Goal: Information Seeking & Learning: Learn about a topic

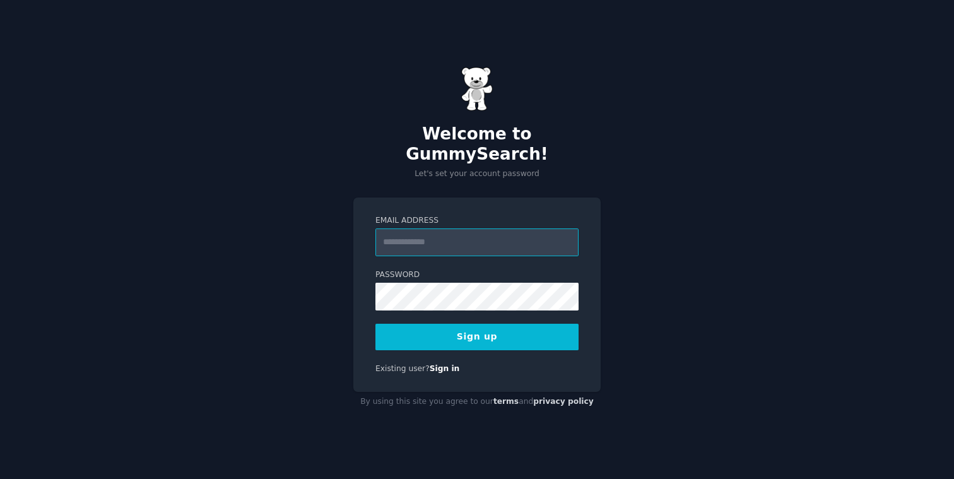
click at [399, 231] on input "Email Address" at bounding box center [476, 242] width 203 height 28
type input "**********"
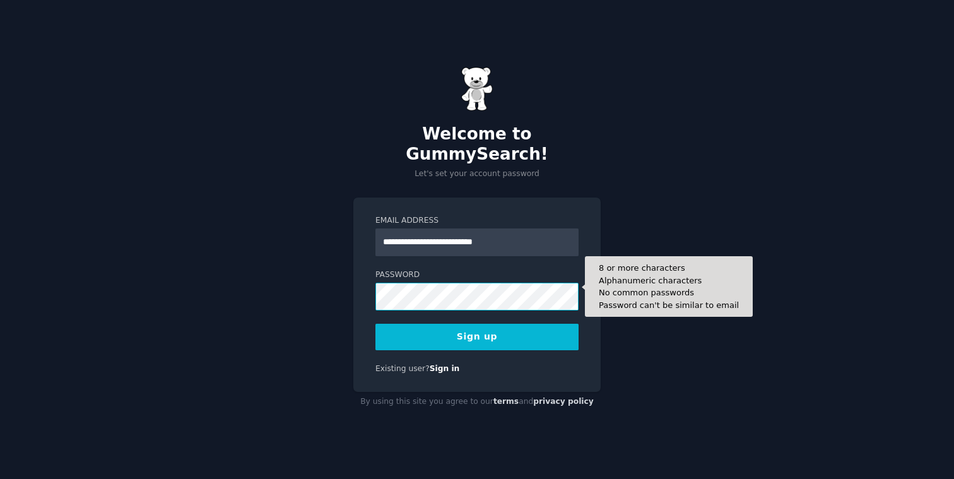
click at [375, 324] on button "Sign up" at bounding box center [476, 337] width 203 height 26
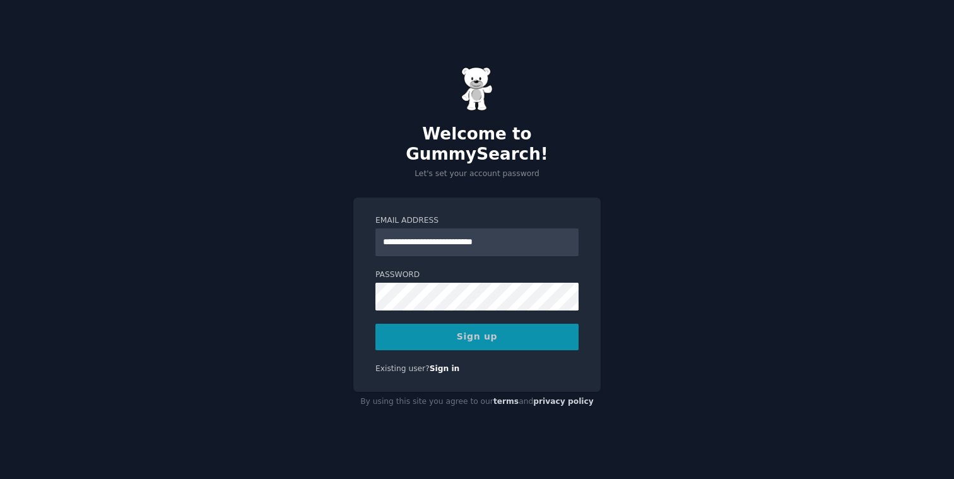
click at [635, 295] on div "**********" at bounding box center [477, 239] width 954 height 479
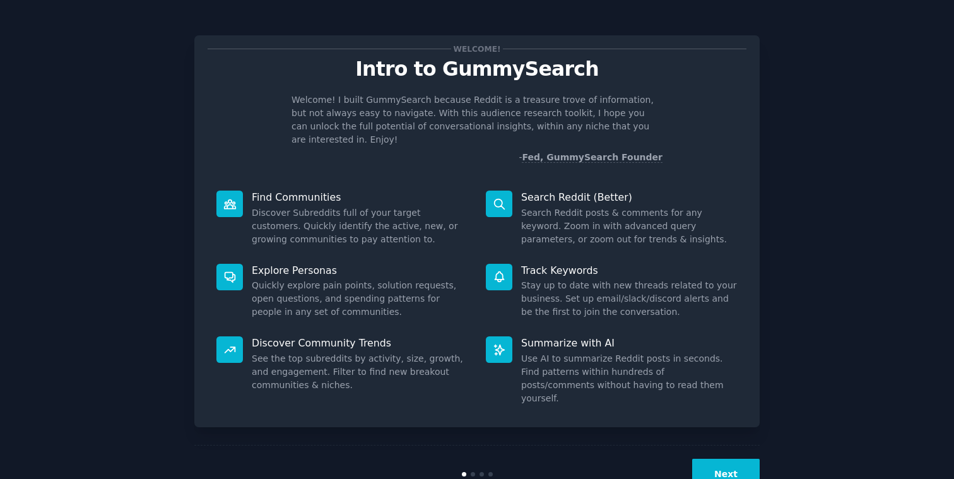
click at [507, 195] on div at bounding box center [499, 203] width 26 height 26
click at [548, 190] on p "Search Reddit (Better)" at bounding box center [629, 196] width 216 height 13
click at [733, 459] on button "Next" at bounding box center [725, 474] width 67 height 31
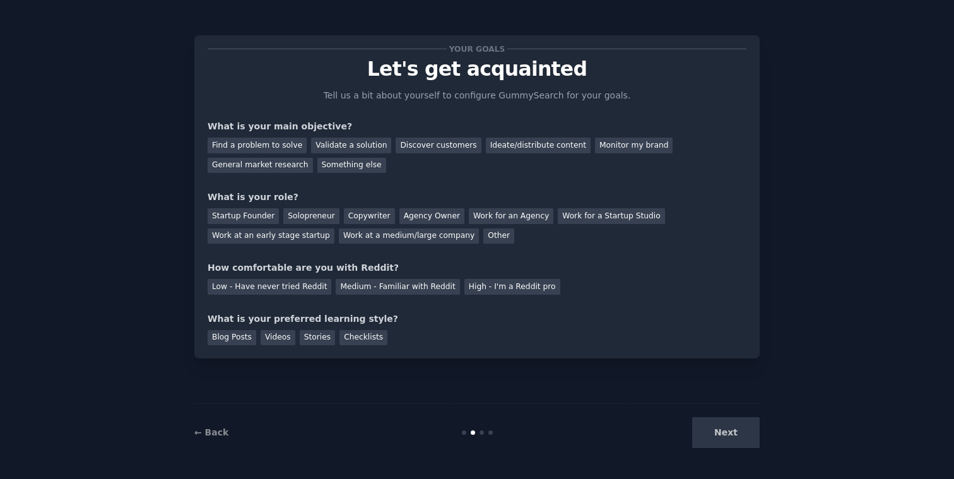
click at [733, 446] on div "Next" at bounding box center [665, 432] width 189 height 31
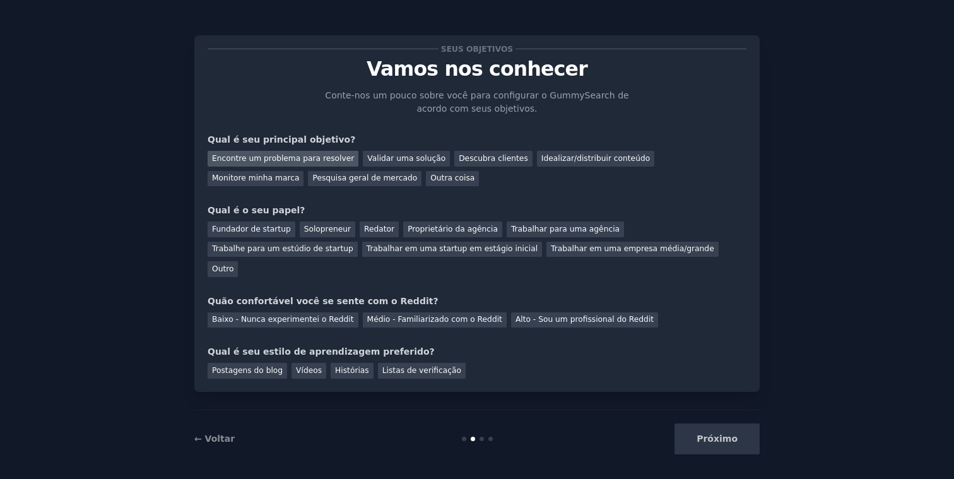
click at [268, 157] on font "Encontre um problema para resolver" at bounding box center [283, 158] width 142 height 9
click at [409, 179] on div "Encontre um problema para resolver Validar uma solução Descubra clientes Ideali…" at bounding box center [477, 166] width 539 height 40
click at [467, 161] on font "Descubra clientes" at bounding box center [493, 158] width 69 height 9
click at [319, 159] on font "Encontre um problema para resolver" at bounding box center [283, 158] width 142 height 9
click at [255, 232] on font "Fundador de startup" at bounding box center [251, 229] width 79 height 9
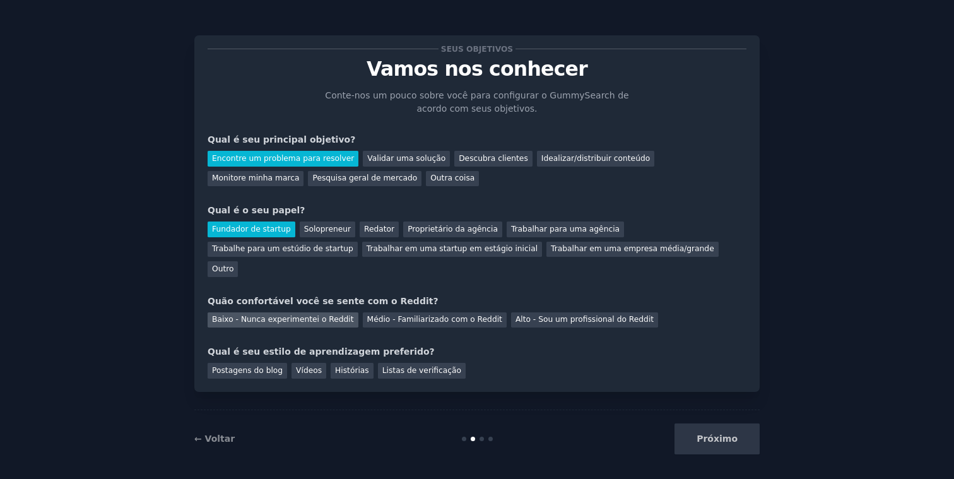
click at [262, 315] on font "Baixo - Nunca experimentei o Reddit" at bounding box center [283, 319] width 142 height 9
click at [258, 366] on font "Postagens do blog" at bounding box center [247, 370] width 71 height 9
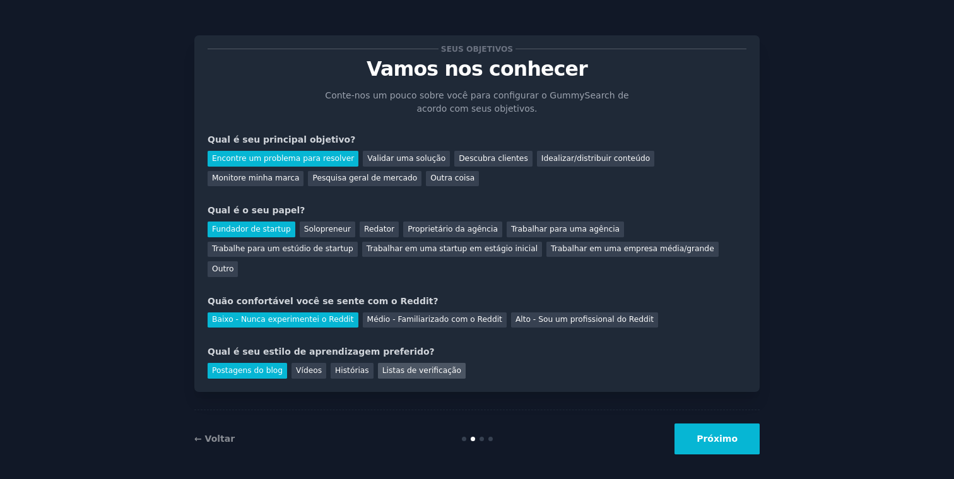
click at [378, 363] on div "Listas de verificação" at bounding box center [422, 371] width 88 height 16
click at [245, 360] on div "Seus objetivos Vamos nos conhecer Conte-nos um pouco sobre você para configurar…" at bounding box center [476, 213] width 565 height 356
click at [255, 366] on font "Postagens do blog" at bounding box center [247, 370] width 71 height 9
click at [730, 435] on font "Próximo" at bounding box center [716, 438] width 41 height 10
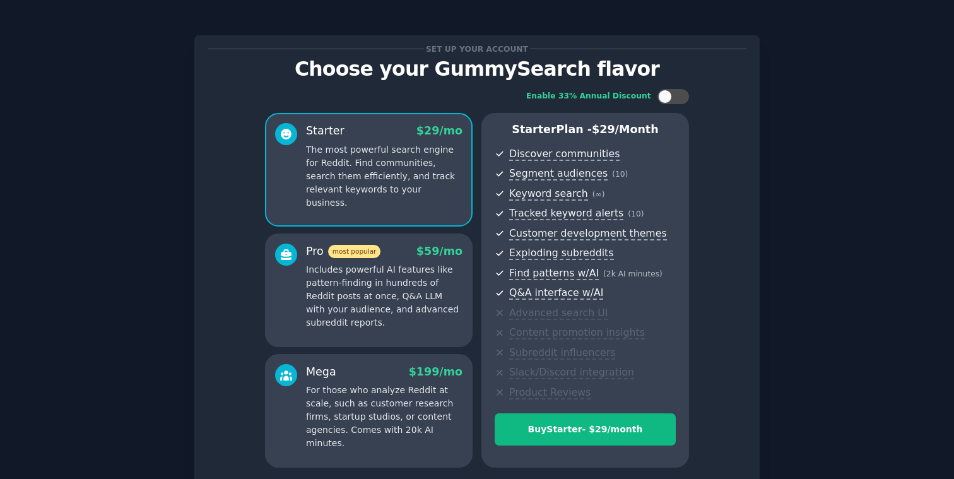
click at [658, 141] on div "Starter Plan - $ 29 /month Discover communities Segment audiences ( 10 ) Keywor…" at bounding box center [585, 290] width 208 height 355
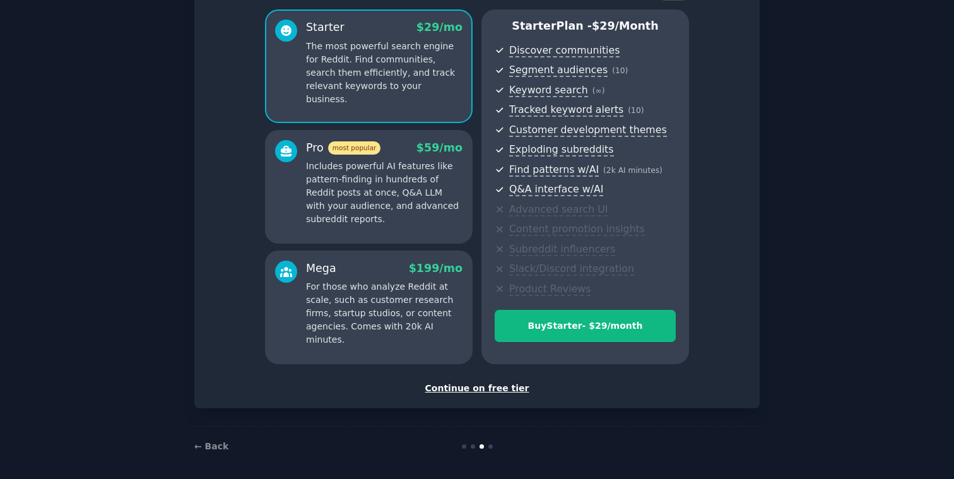
scroll to position [101, 0]
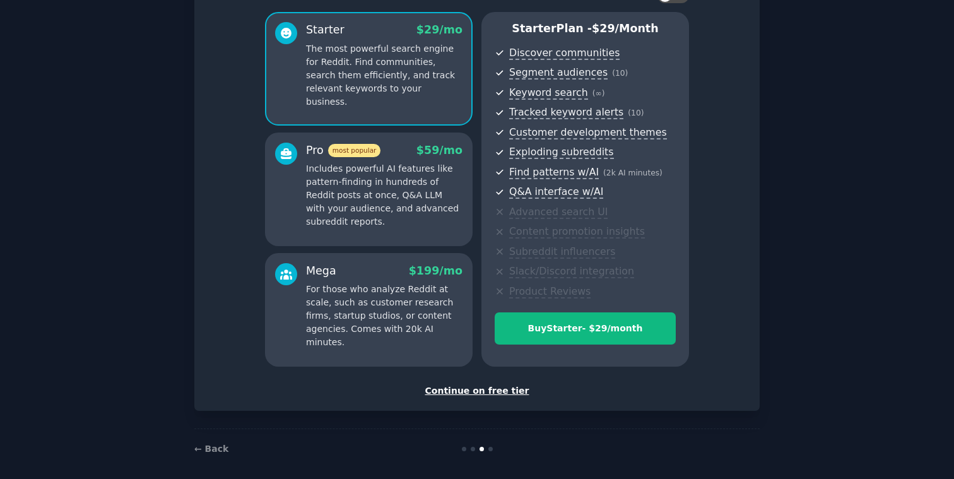
click at [489, 393] on div "Continue on free tier" at bounding box center [477, 390] width 539 height 13
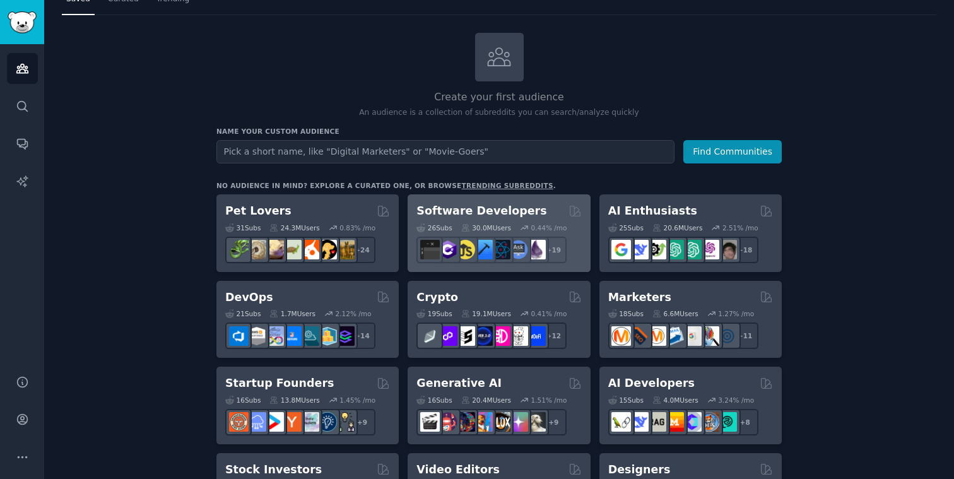
scroll to position [50, 0]
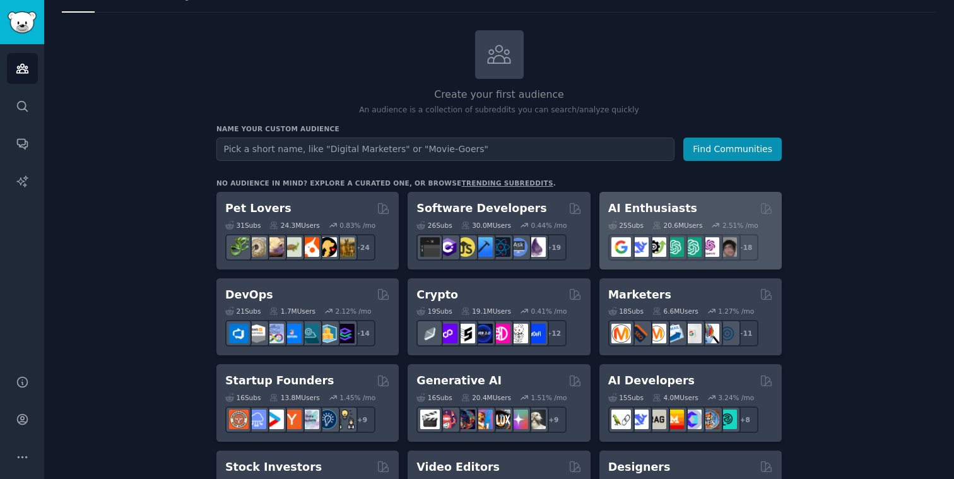
click at [628, 209] on h2 "AI Enthusiasts" at bounding box center [652, 209] width 89 height 16
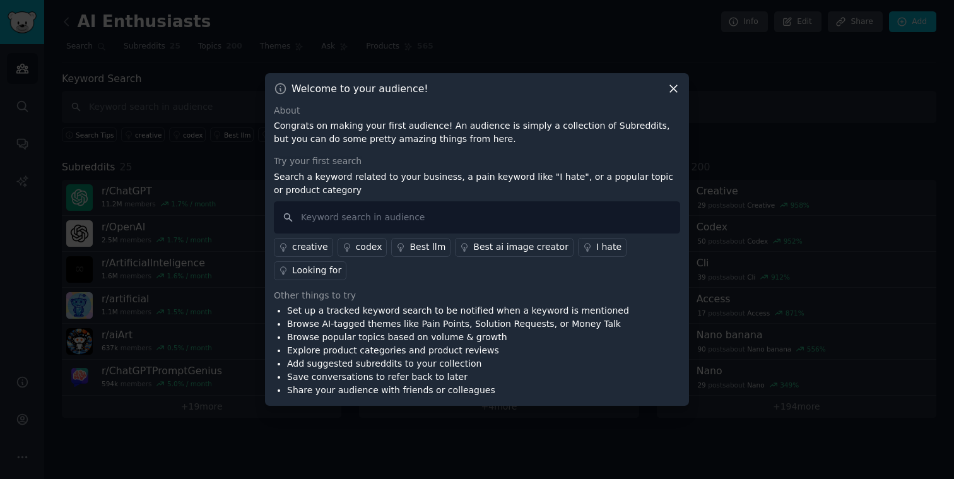
drag, startPoint x: 503, startPoint y: 60, endPoint x: 486, endPoint y: 132, distance: 74.7
click at [486, 132] on div "​ Welcome to your audience! About Congrats on making your first audience! An au…" at bounding box center [476, 239] width 945 height 479
click at [454, 123] on p "Congrats on making your first audience! An audience is simply a collection of S…" at bounding box center [477, 132] width 406 height 26
click at [505, 97] on div "Welcome to your audience! About Congrats on making your first audience! An audi…" at bounding box center [477, 239] width 424 height 333
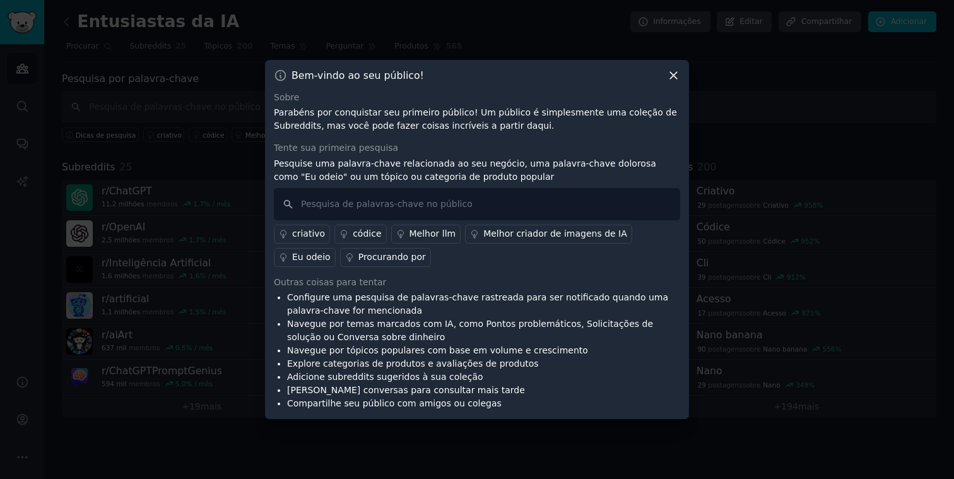
click at [672, 74] on icon at bounding box center [673, 75] width 7 height 7
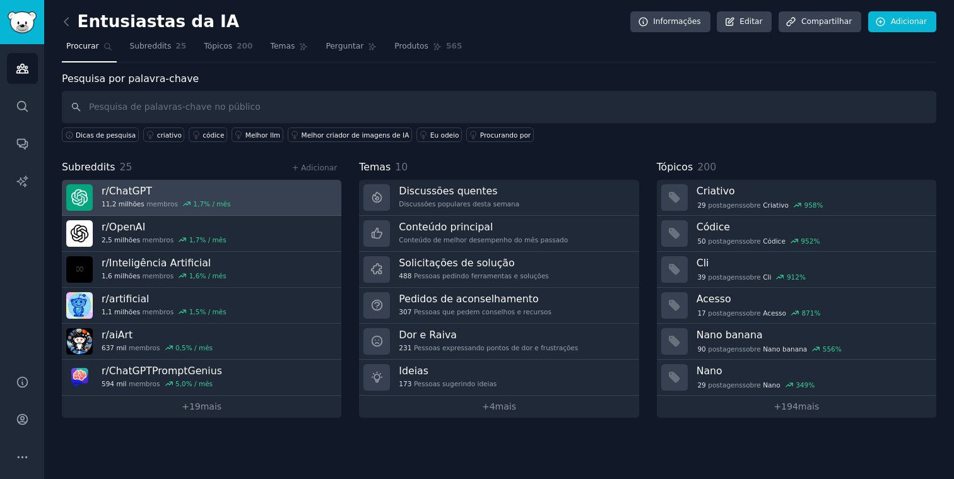
click at [132, 197] on div "r/ ChatGPT 11,2 milhões membros 1,7 % / mês" at bounding box center [166, 197] width 129 height 26
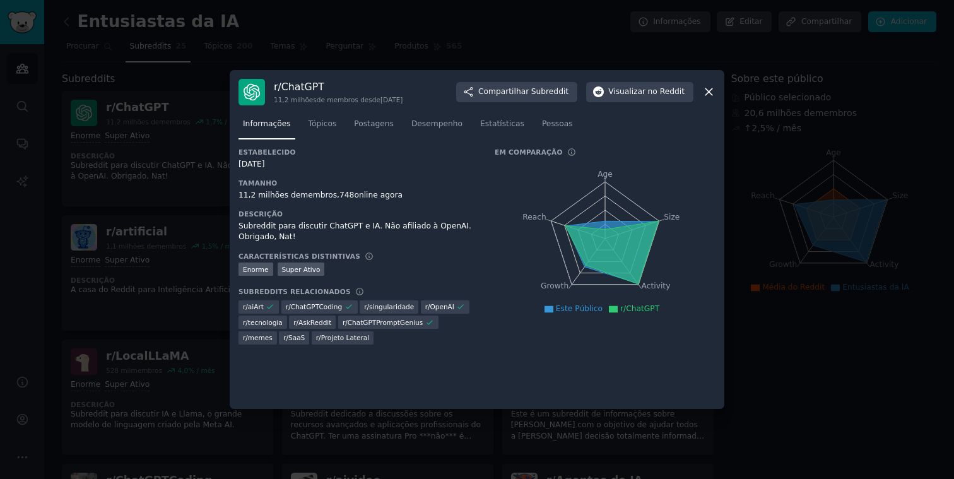
click at [706, 91] on icon at bounding box center [708, 91] width 13 height 13
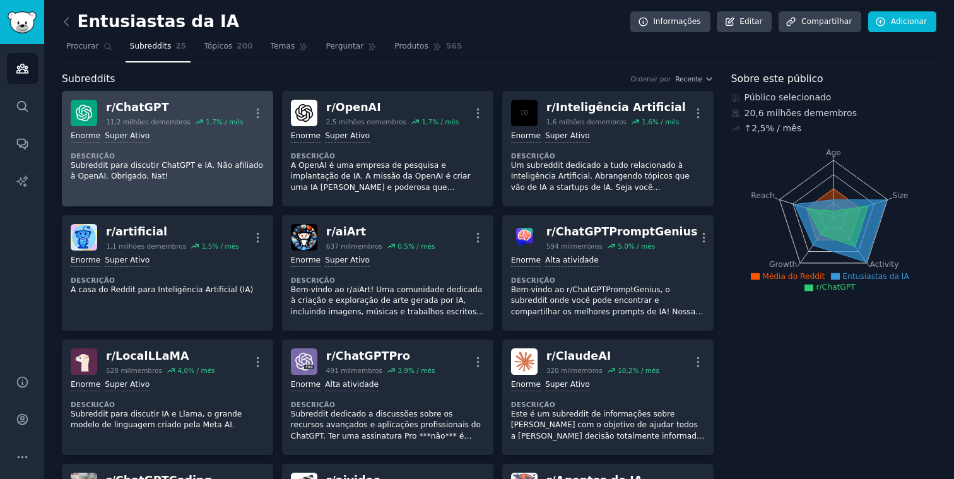
click at [155, 107] on font "ChatGPT" at bounding box center [142, 107] width 54 height 13
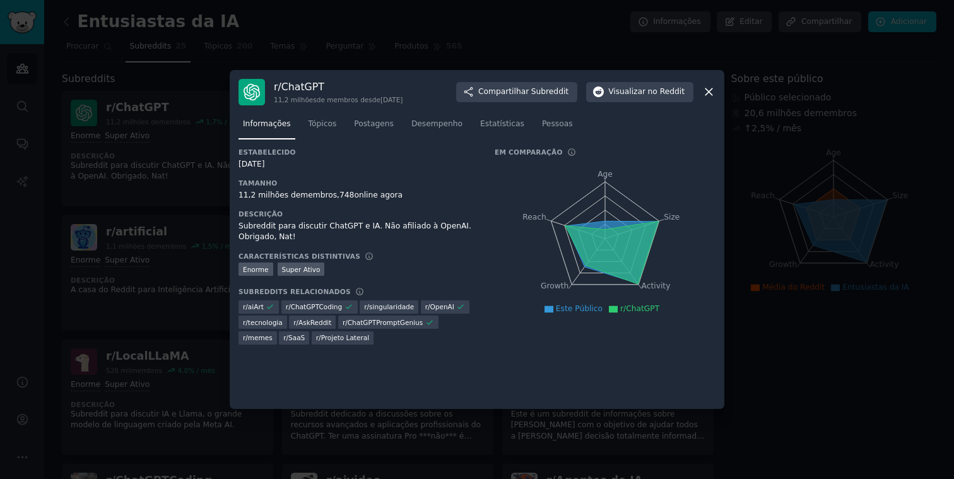
click at [280, 198] on font "11,2 milhões de" at bounding box center [269, 194] width 62 height 9
click at [659, 269] on icon "Age Size Activity Growth Reach" at bounding box center [605, 238] width 221 height 159
click at [705, 95] on icon at bounding box center [708, 92] width 7 height 7
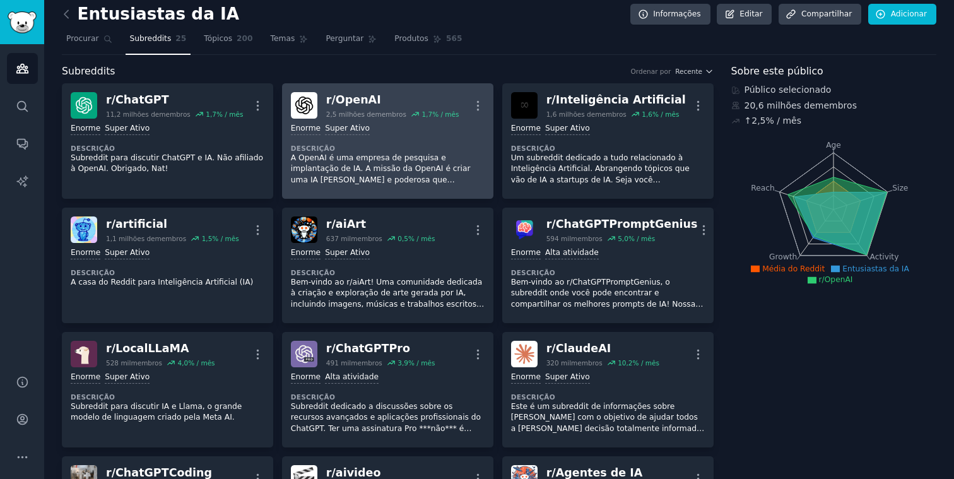
scroll to position [9, 0]
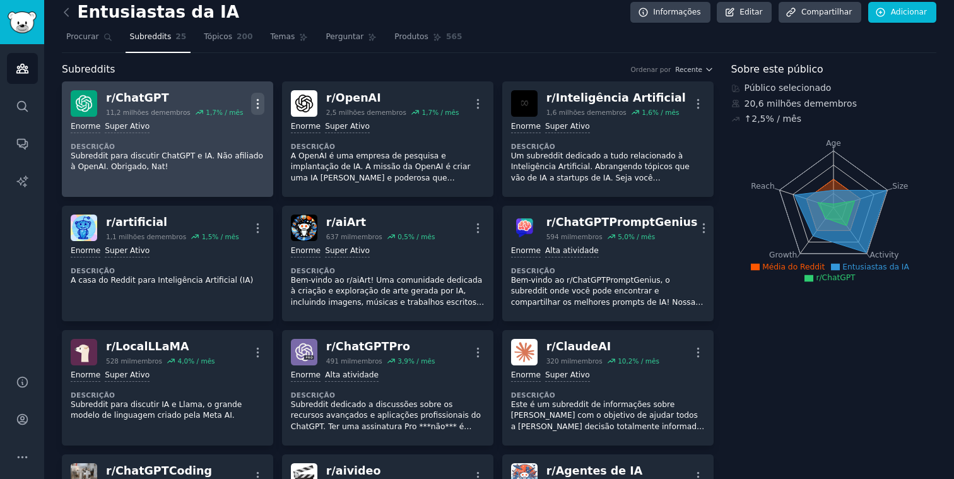
click at [256, 102] on icon "button" at bounding box center [257, 103] width 13 height 13
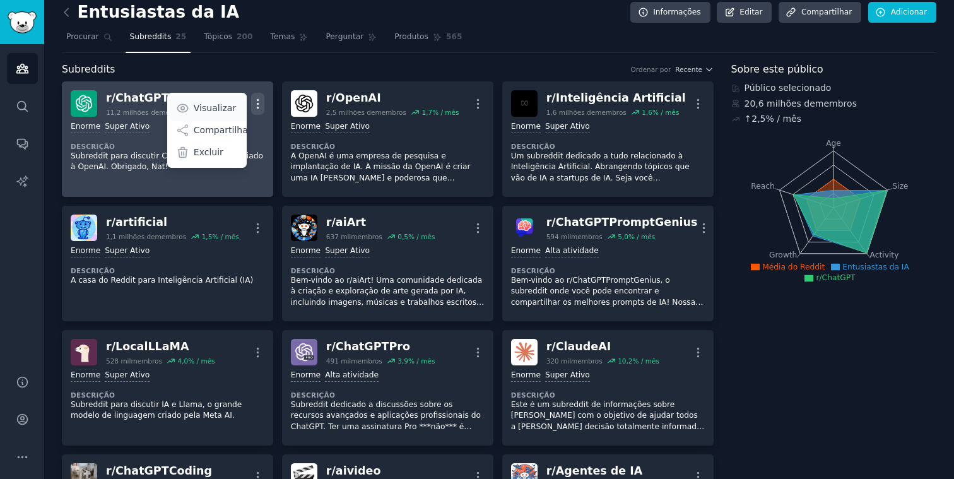
click at [221, 104] on font "Visualizar" at bounding box center [215, 108] width 42 height 10
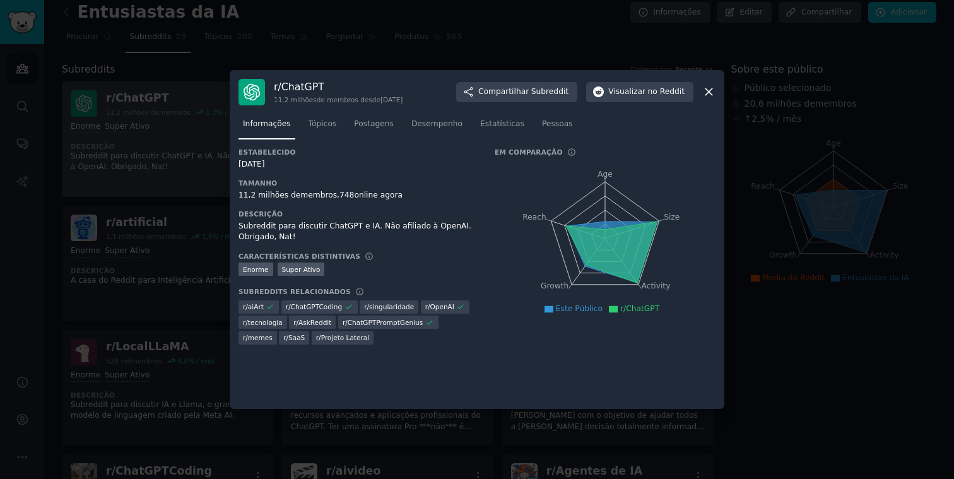
click at [713, 84] on div "r/ ChatGPT 11,2 milhões de membros desde [DATE] Compartilhar Subreddit Visualiz…" at bounding box center [476, 92] width 477 height 26
click at [706, 88] on icon at bounding box center [708, 91] width 13 height 13
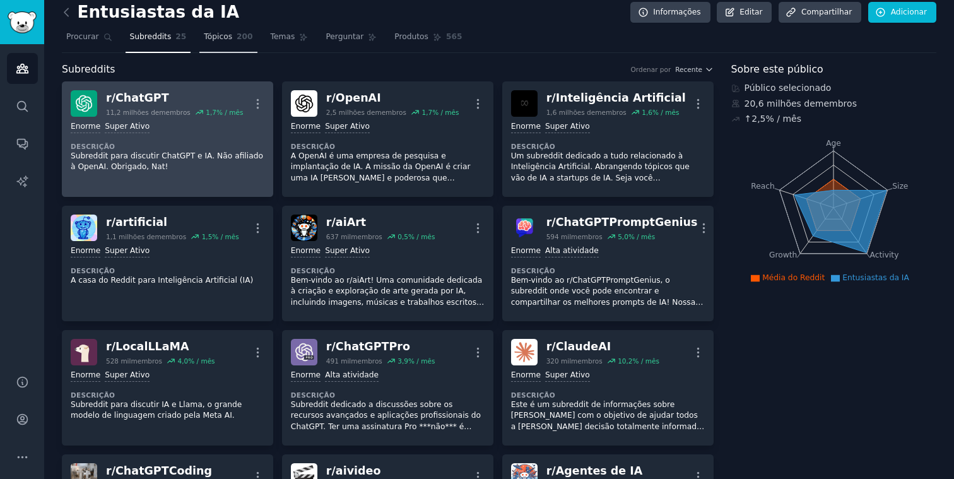
click at [210, 33] on font "Tópicos" at bounding box center [218, 36] width 28 height 9
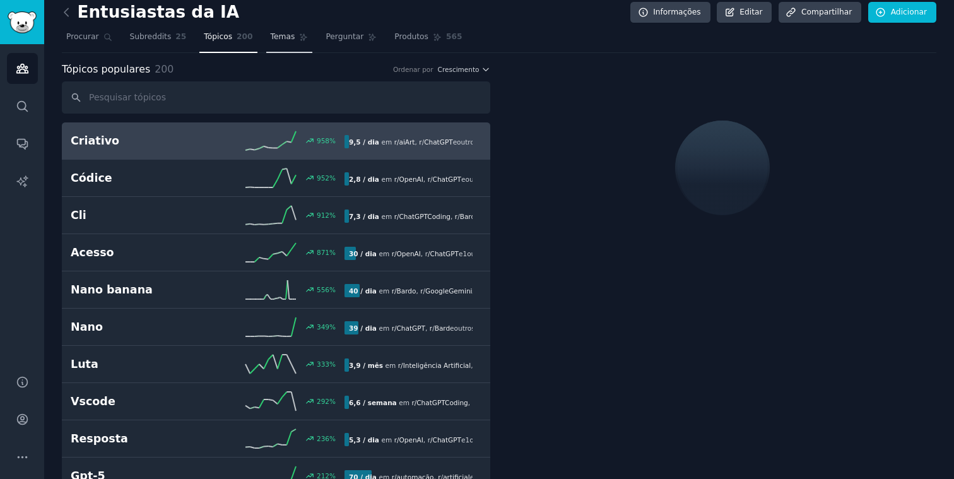
click at [293, 42] on link "Temas" at bounding box center [289, 40] width 47 height 26
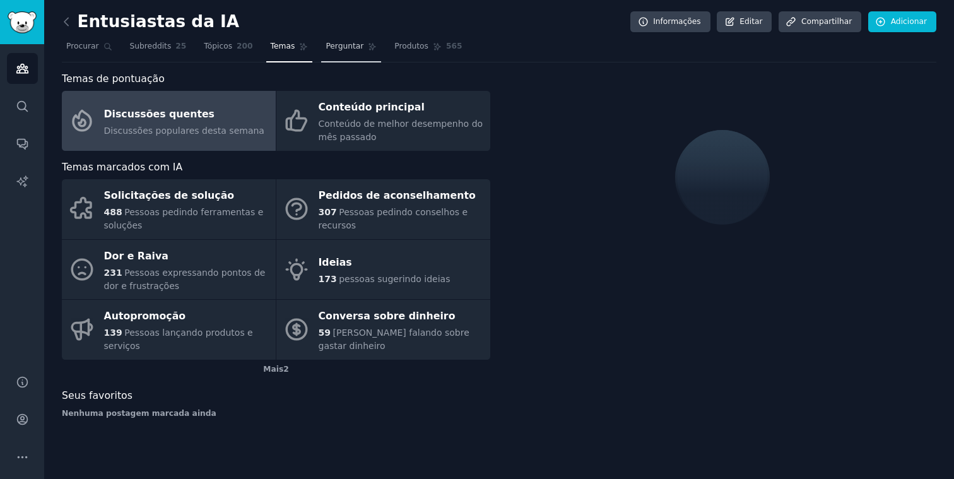
click at [350, 51] on span "Perguntar" at bounding box center [344, 46] width 38 height 11
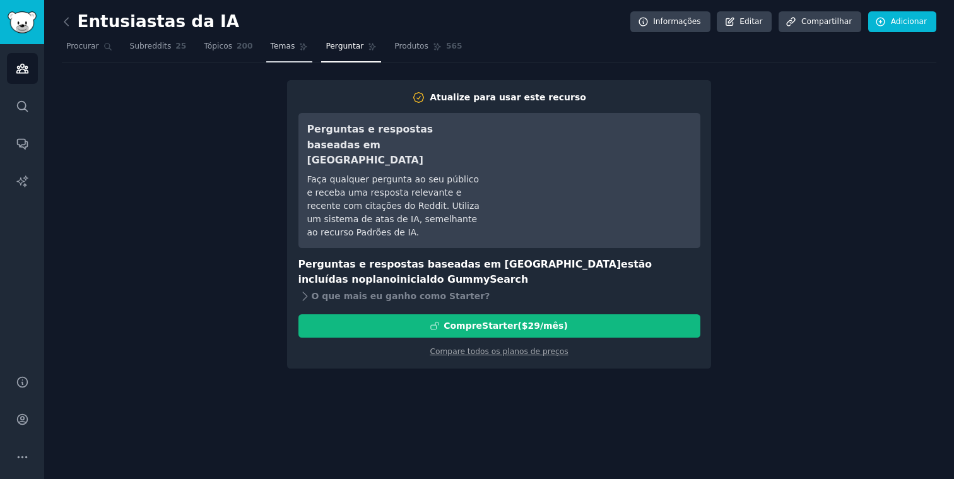
click at [291, 47] on font "Temas" at bounding box center [283, 46] width 25 height 9
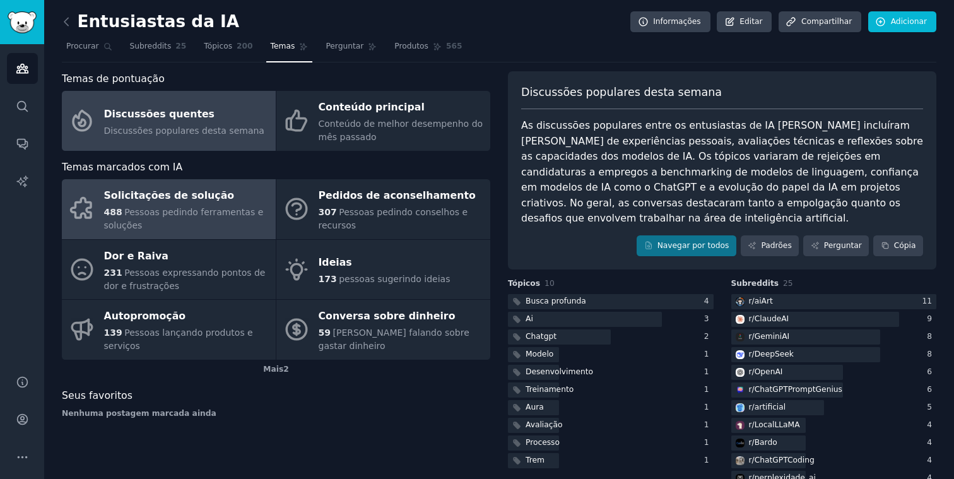
click at [200, 206] on div "488 Pessoas pedindo ferramentas e soluções" at bounding box center [186, 219] width 165 height 26
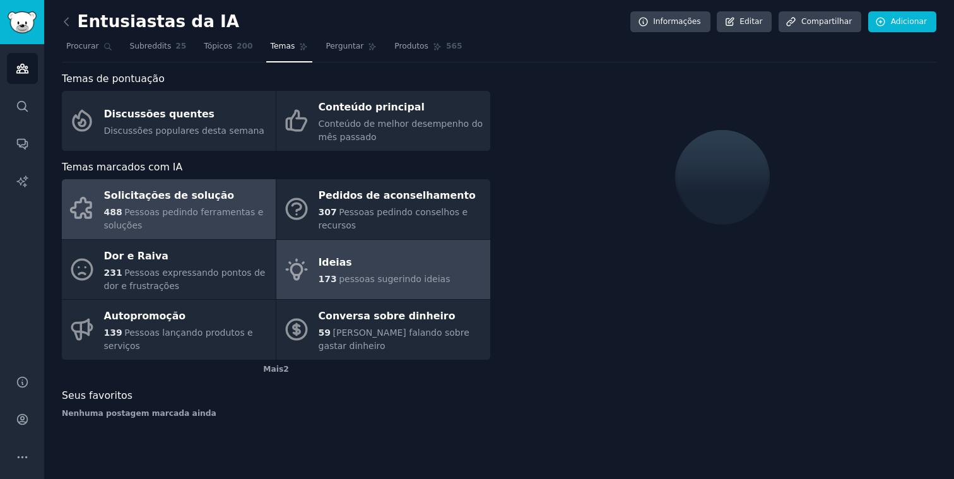
click at [326, 279] on font "173" at bounding box center [328, 279] width 18 height 10
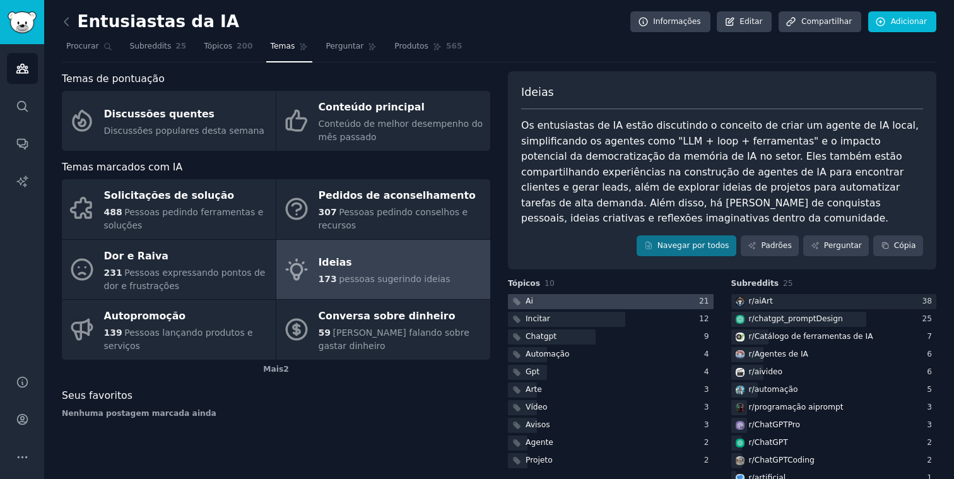
click at [558, 301] on div at bounding box center [611, 302] width 206 height 16
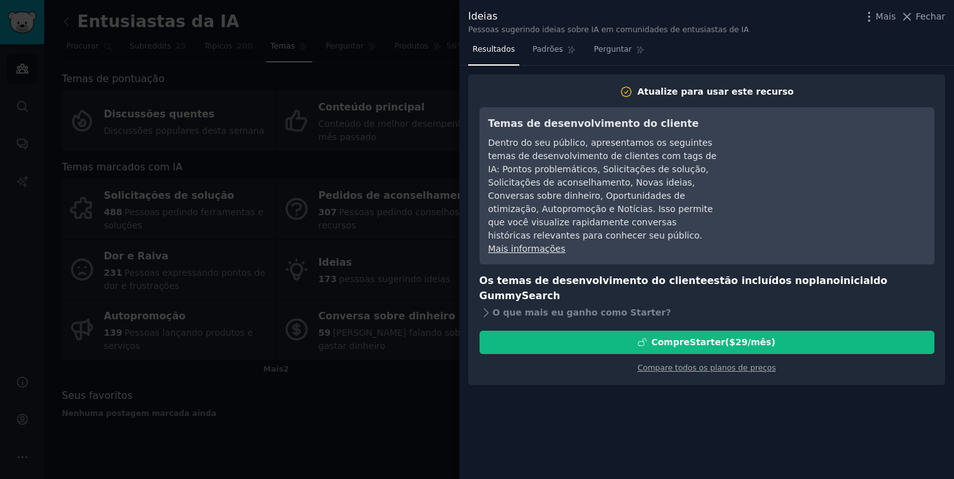
click at [420, 104] on div at bounding box center [477, 239] width 954 height 479
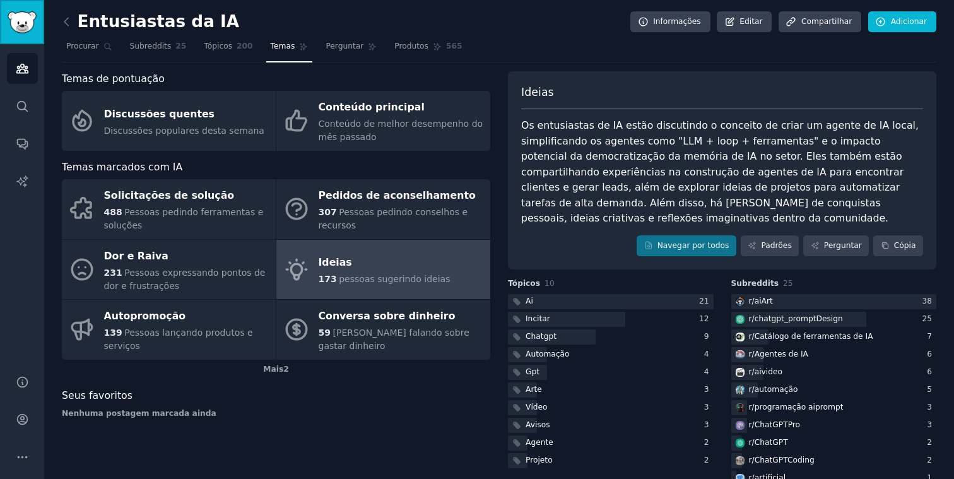
click at [13, 28] on img "Barra lateral" at bounding box center [22, 22] width 29 height 22
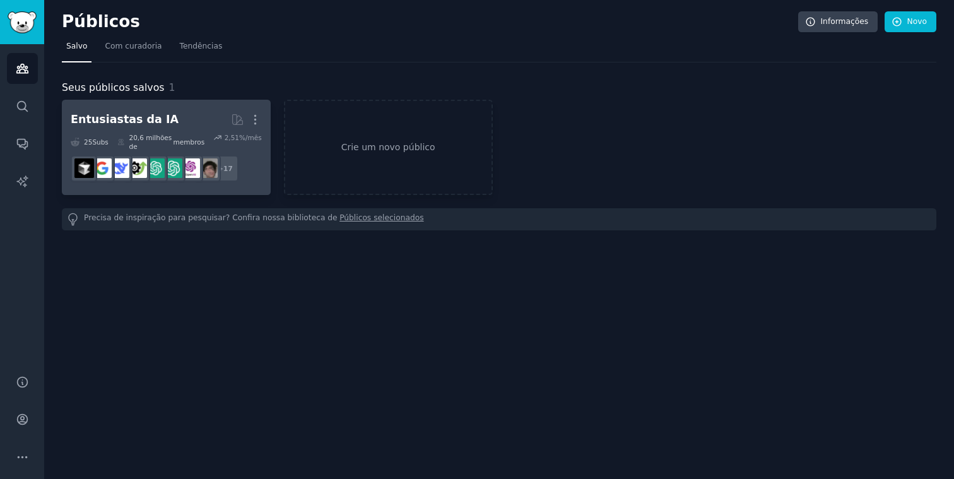
click at [149, 119] on font "Entusiastas da IA" at bounding box center [125, 119] width 108 height 13
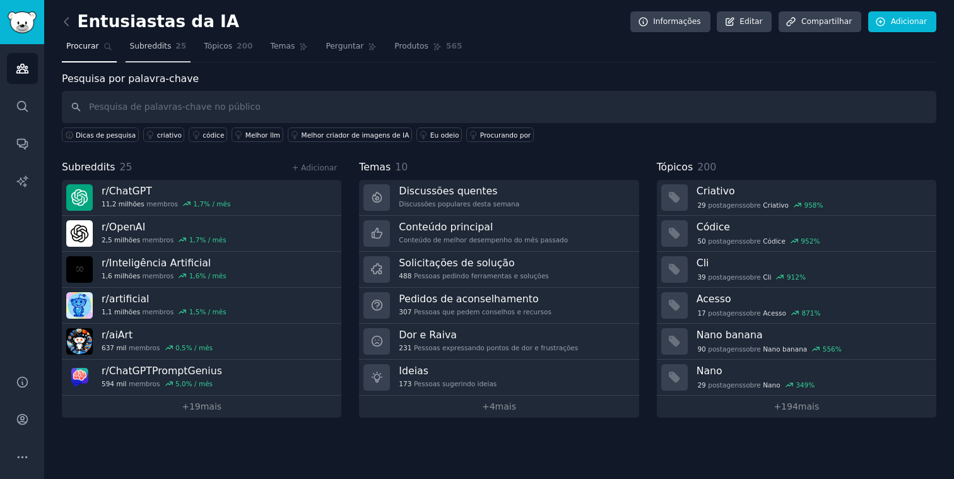
click at [166, 42] on font "Subreddits" at bounding box center [151, 46] width 42 height 9
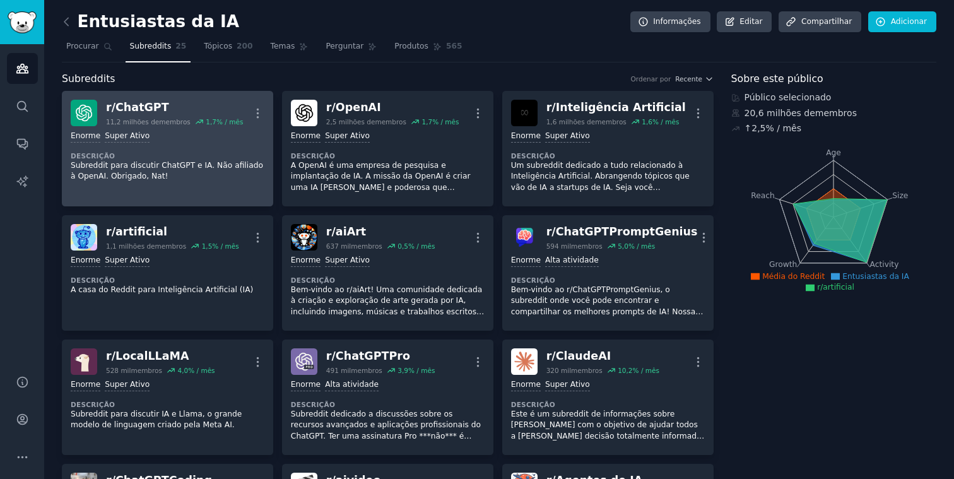
click at [122, 110] on font "ChatGPT" at bounding box center [142, 107] width 54 height 13
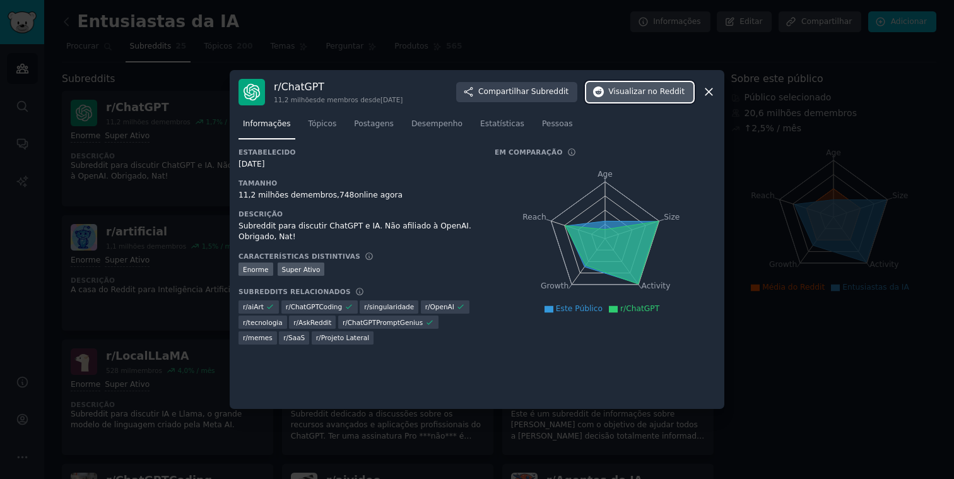
click at [672, 91] on font "no Reddit" at bounding box center [666, 91] width 37 height 9
click at [707, 96] on icon at bounding box center [708, 91] width 13 height 13
